Goal: Use online tool/utility: Utilize a website feature to perform a specific function

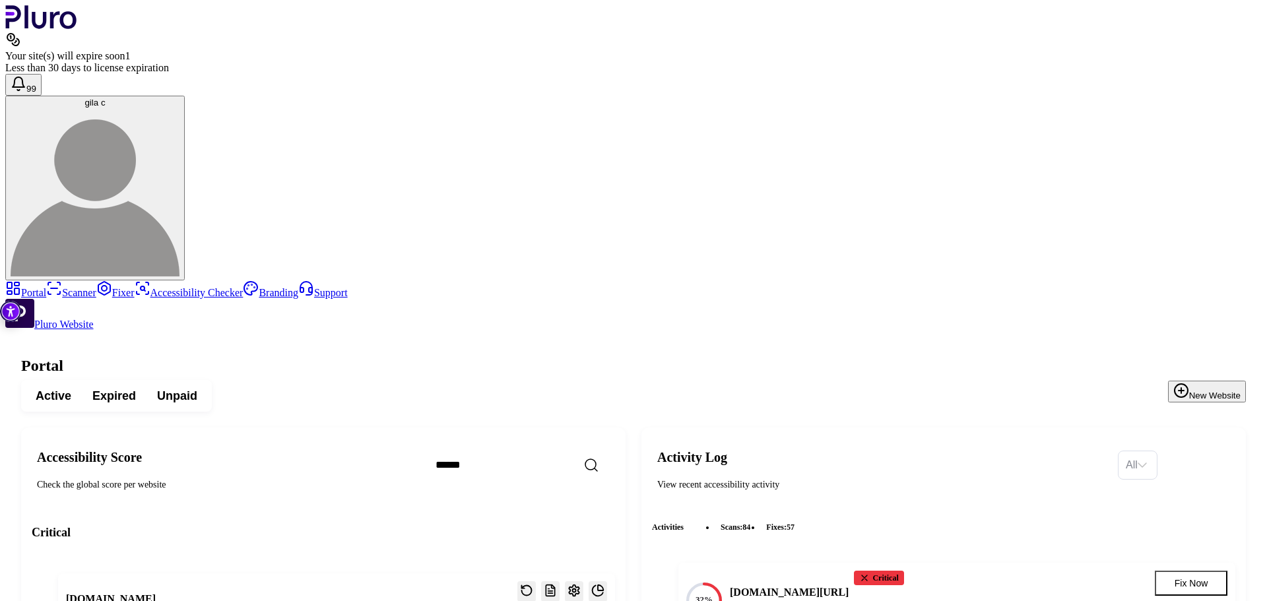
scroll to position [435, 0]
click at [94, 287] on link "Scanner" at bounding box center [71, 292] width 50 height 11
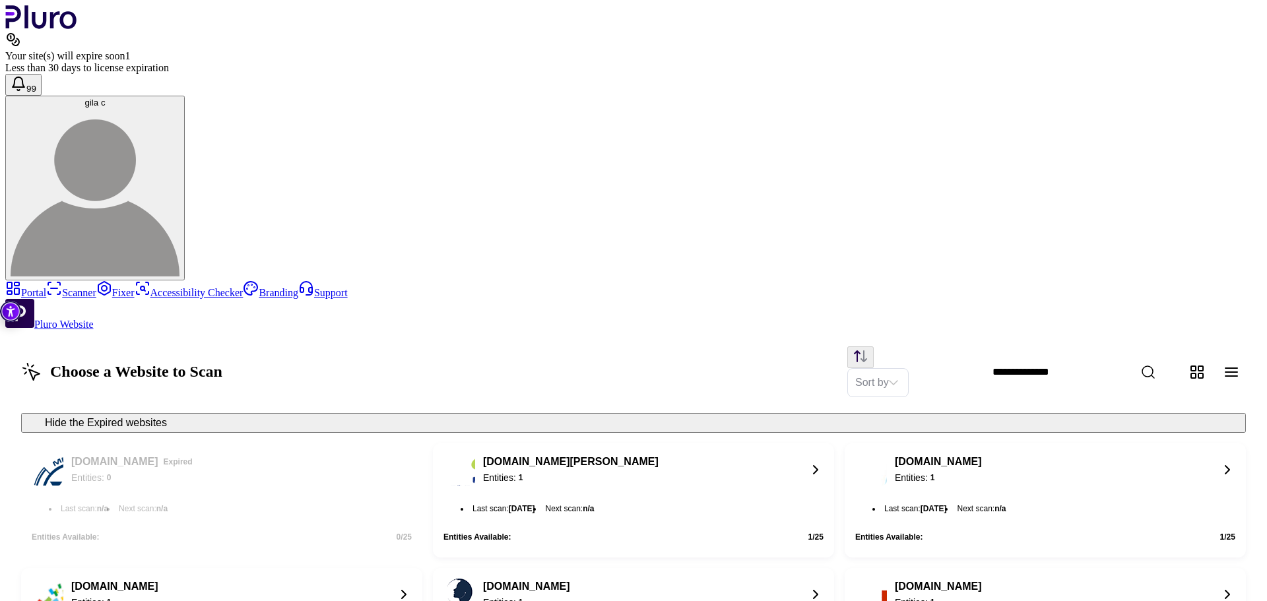
scroll to position [1115, 0]
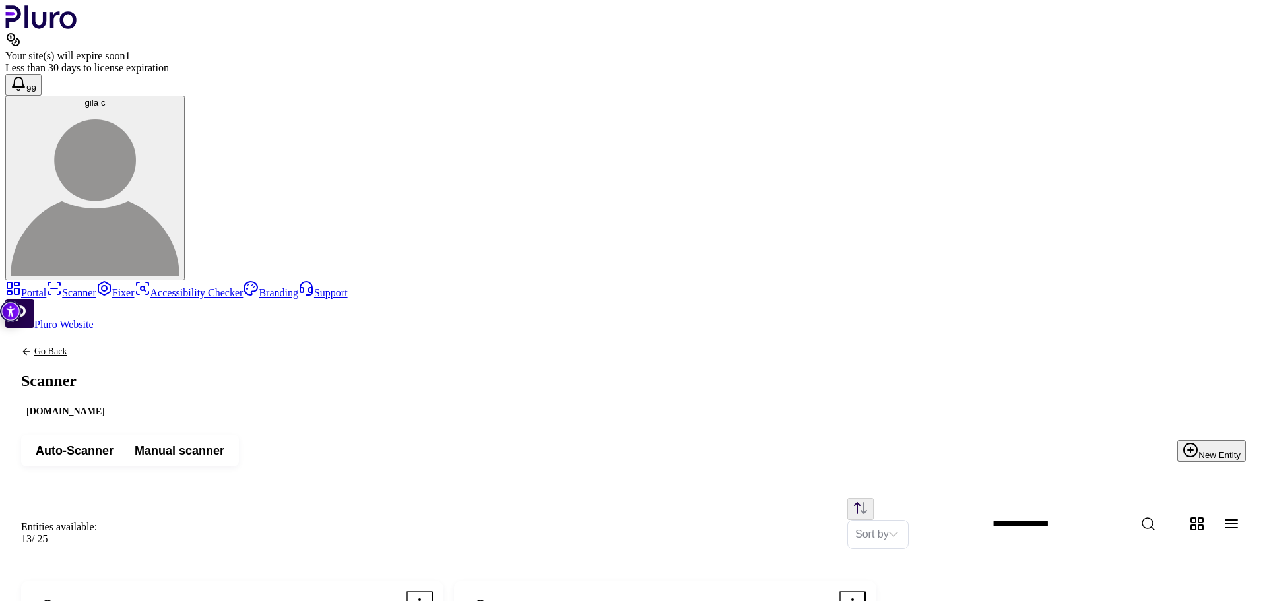
scroll to position [218, 0]
